Goal: Find specific page/section: Find specific page/section

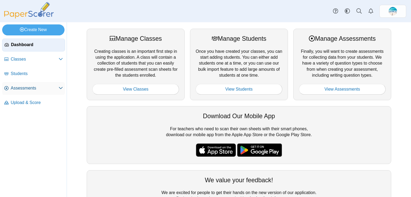
click at [21, 90] on span "Assessments" at bounding box center [35, 88] width 48 height 6
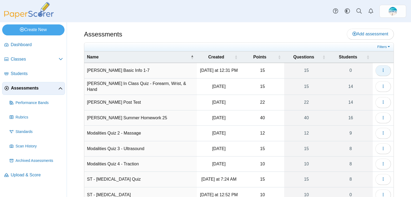
click at [381, 72] on icon "button" at bounding box center [383, 70] width 4 height 4
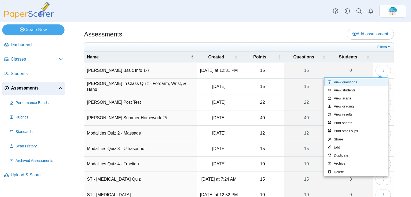
click at [370, 82] on link "View questions" at bounding box center [356, 82] width 64 height 8
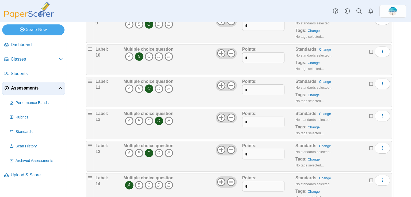
scroll to position [369, 0]
